Goal: Book appointment/travel/reservation

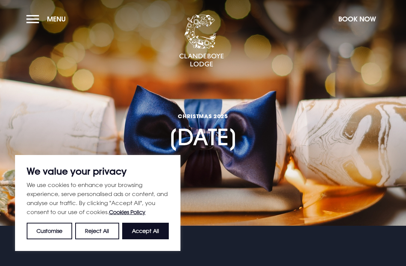
click at [160, 230] on button "Accept All" at bounding box center [145, 231] width 47 height 17
checkbox input "true"
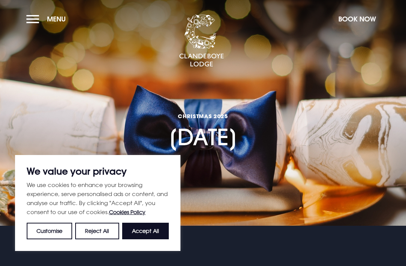
checkbox input "true"
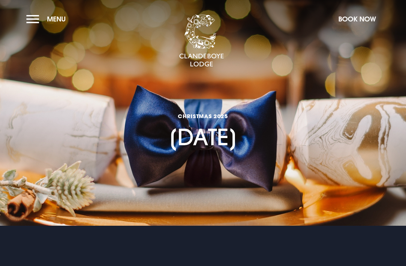
click at [44, 19] on button "Menu" at bounding box center [47, 19] width 43 height 16
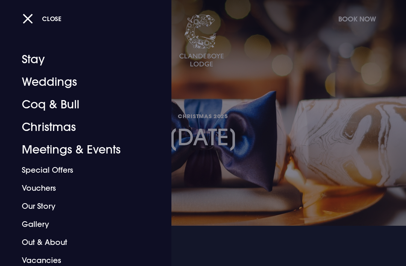
click at [74, 128] on link "Christmas" at bounding box center [81, 127] width 118 height 23
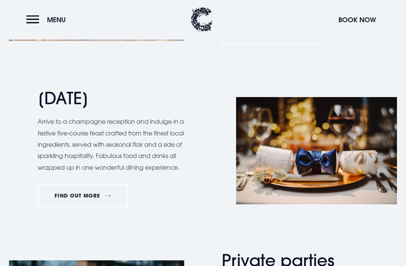
scroll to position [841, 0]
click at [104, 193] on link "FIND OUT MORE" at bounding box center [83, 195] width 91 height 23
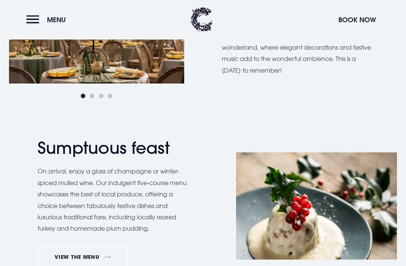
scroll to position [474, 0]
click at [114, 254] on link "VIEW THE MENU" at bounding box center [83, 257] width 90 height 23
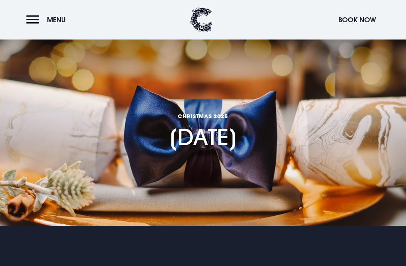
scroll to position [498, 0]
